Goal: Information Seeking & Learning: Check status

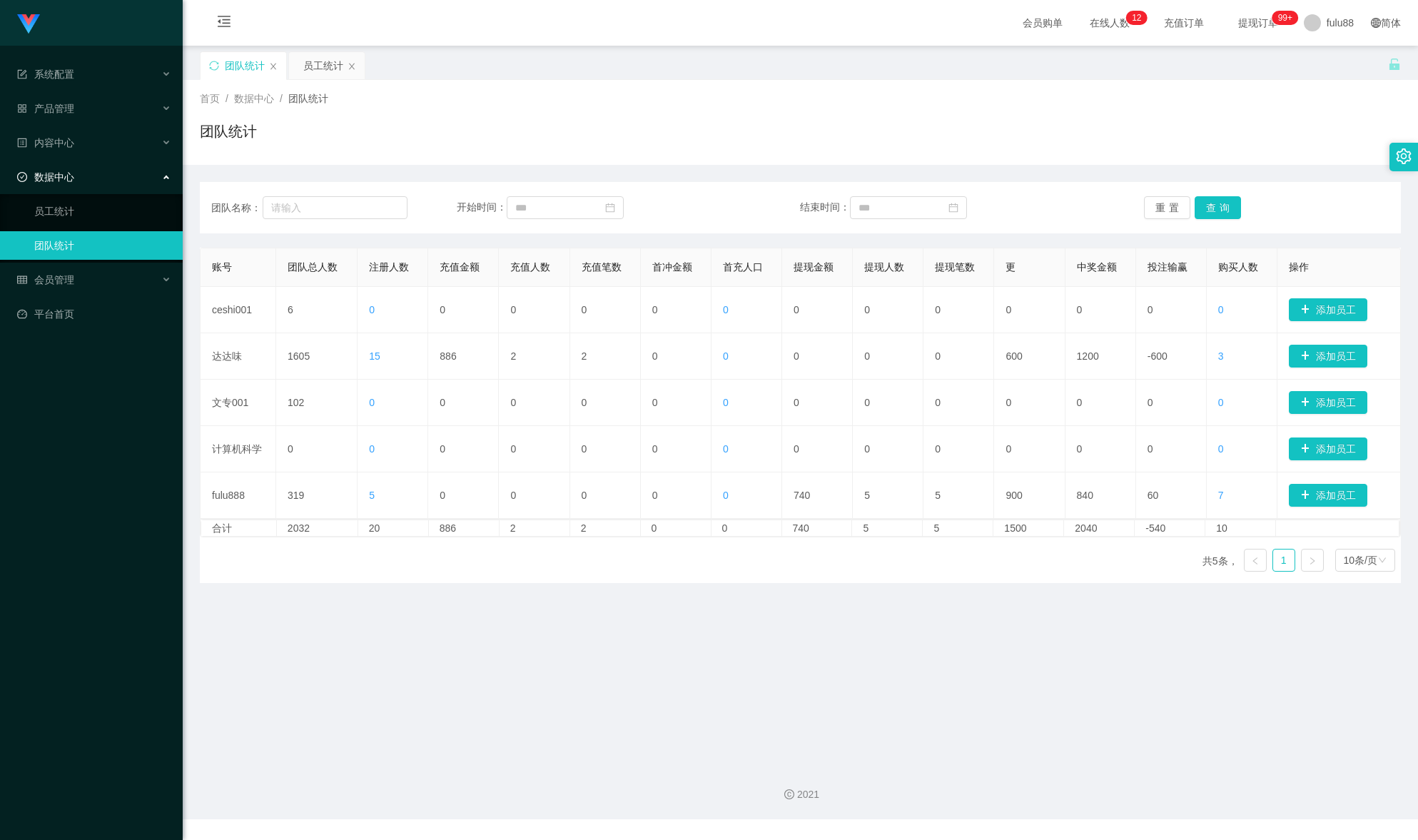
click at [452, 680] on main "关闭门户 关闭右侧 关闭其他 刷新页面 团队统计 员工统计 首页 / 数据中心 / 团队统计 / 团队统计 团队名称： 开始时间： 结束时间： 重置 查询 账…" at bounding box center [800, 399] width 1236 height 707
drag, startPoint x: 520, startPoint y: 639, endPoint x: 517, endPoint y: 632, distance: 7.6
click at [522, 639] on main "关闭门户 关闭右侧 关闭其他 刷新页面 团队统计 员工统计 首页 / 数据中心 / 团队统计 / 团队统计 团队名称： 开始时间： 结束时间： 重置 查询 账…" at bounding box center [800, 399] width 1236 height 707
click at [415, 538] on div "合计 2033 21 11253 3 3 0 0 1265 9 9 1820 2680 -860 17" at bounding box center [800, 528] width 1201 height 19
drag, startPoint x: 622, startPoint y: 651, endPoint x: 612, endPoint y: 645, distance: 11.7
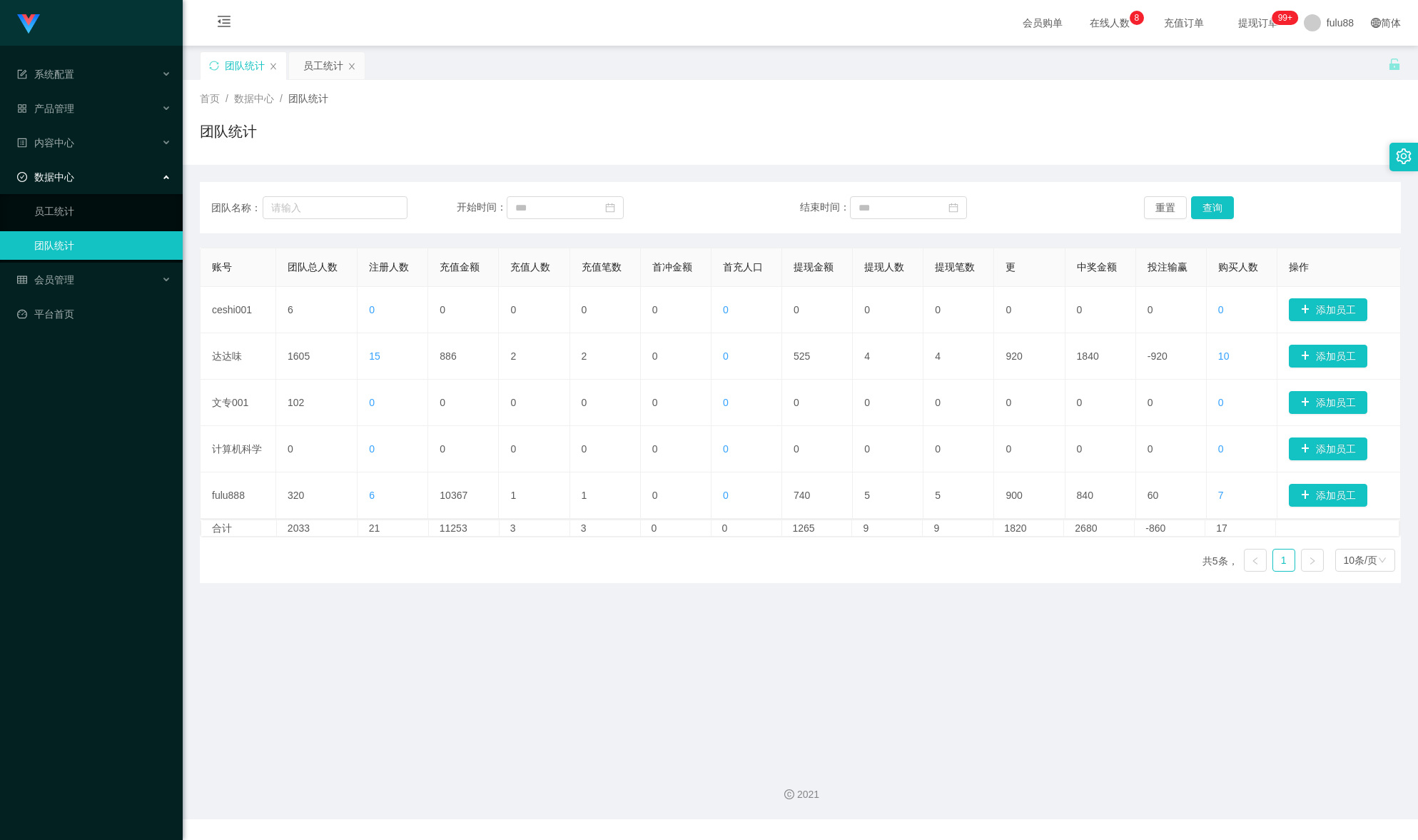
click at [621, 650] on main "关闭门户 关闭右侧 关闭其他 刷新页面 团队统计 员工统计 首页 / 数据中心 / 团队统计 / 团队统计 团队名称： 开始时间： 结束时间： 重置 查询 账…" at bounding box center [800, 399] width 1236 height 707
